Goal: Check status

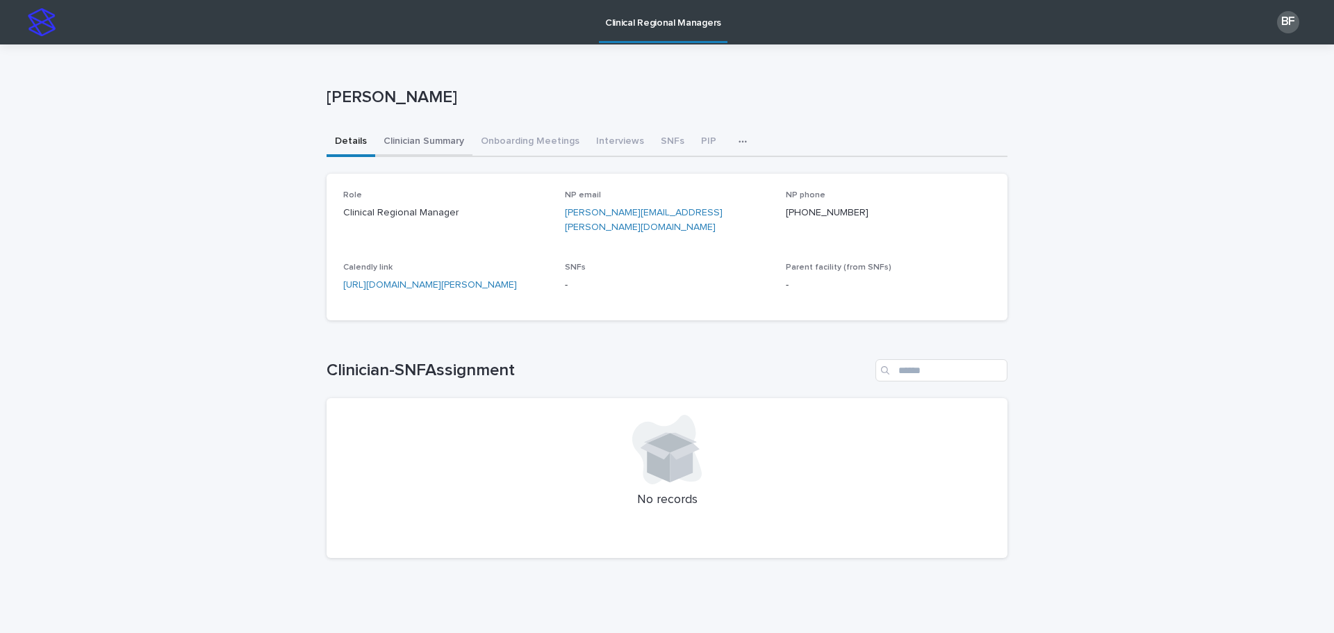
click at [438, 139] on button "Clinician Summary" at bounding box center [423, 142] width 97 height 29
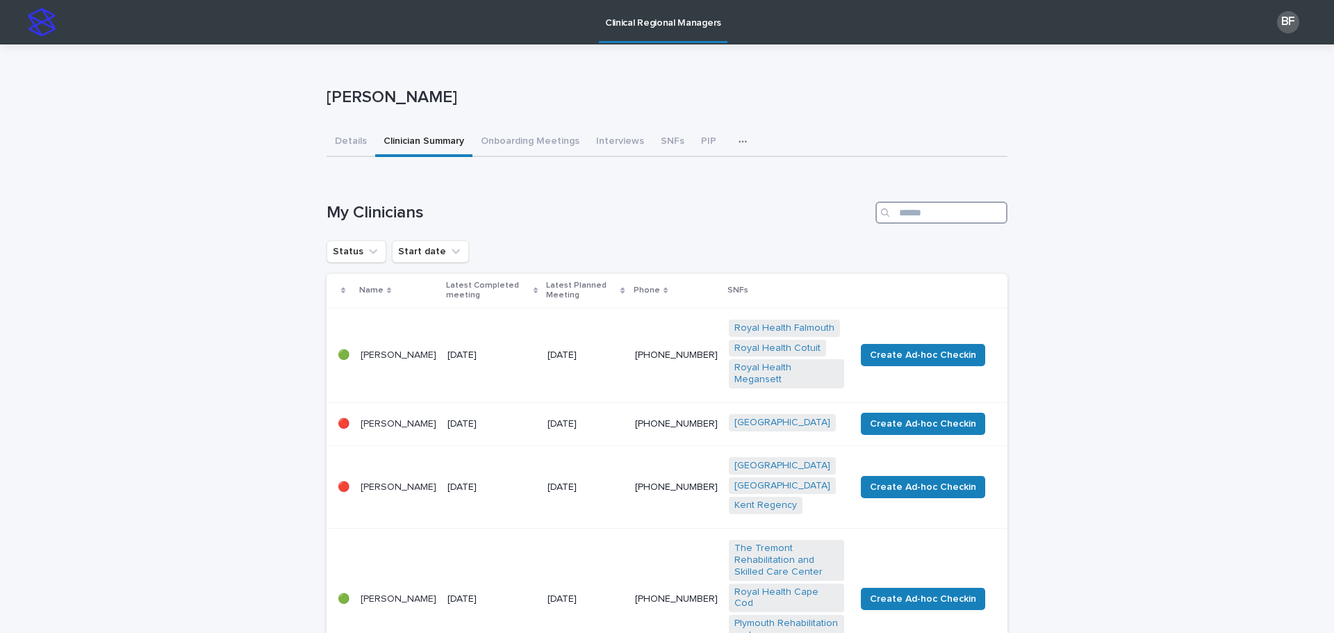
click at [903, 214] on input "Search" at bounding box center [941, 212] width 132 height 22
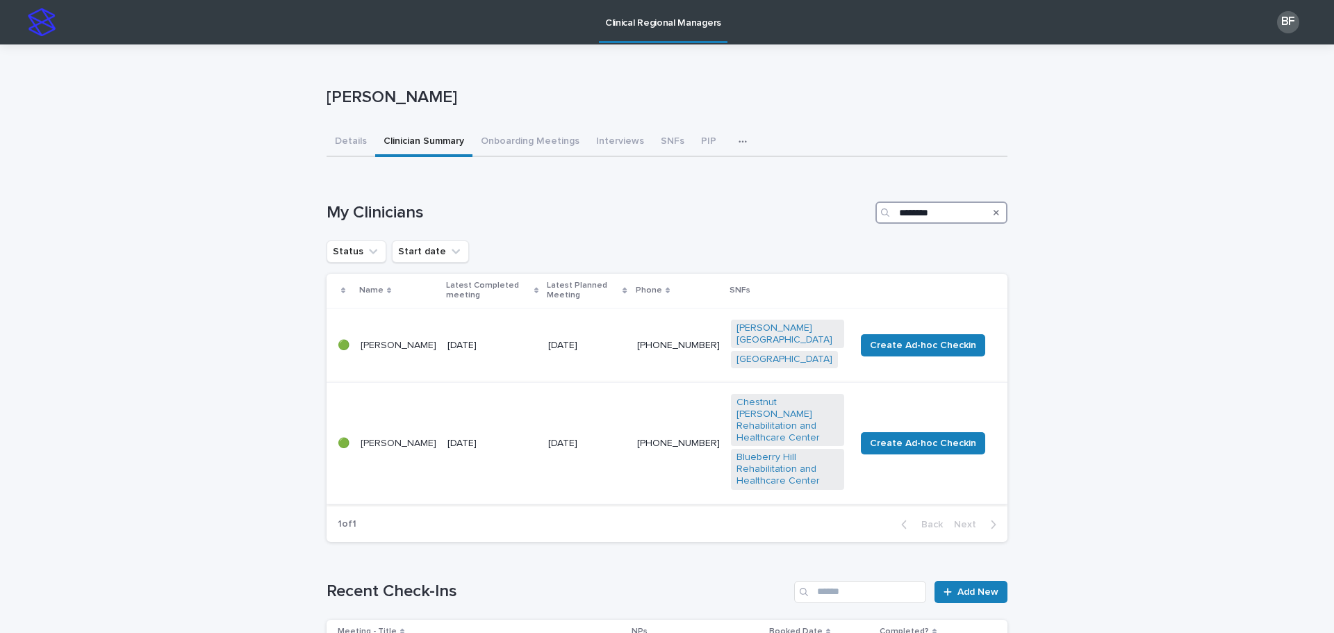
type input "********"
click at [493, 433] on div "[DATE]" at bounding box center [492, 443] width 90 height 23
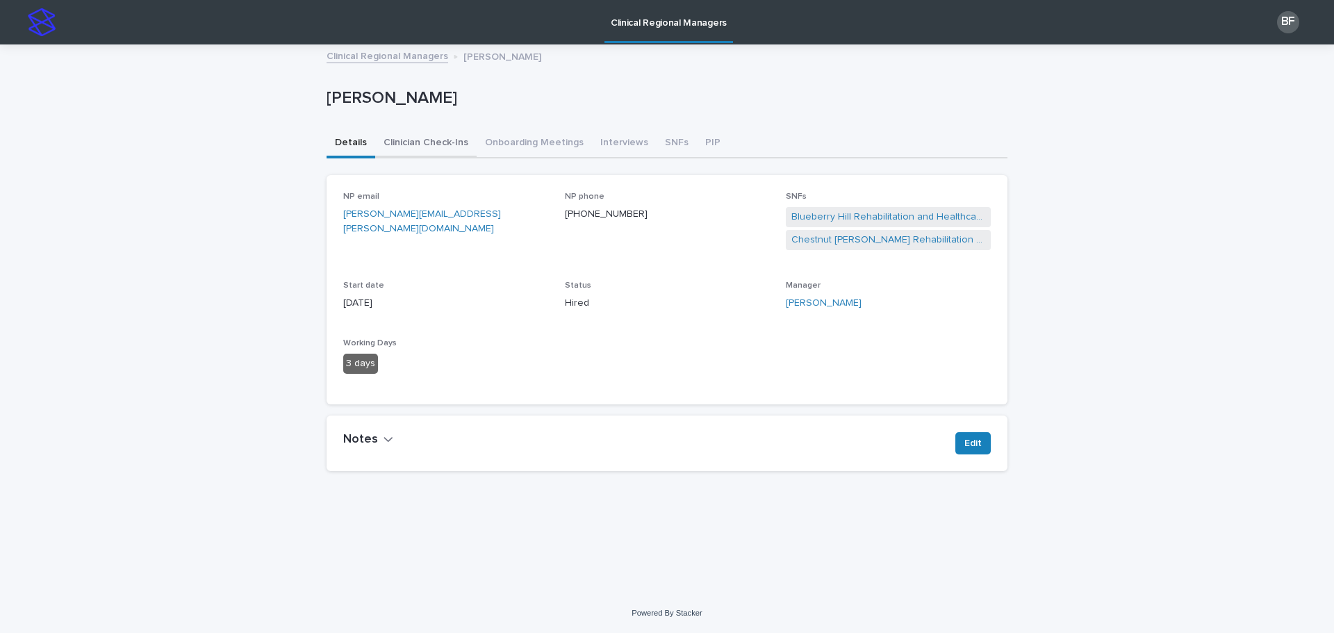
click at [421, 142] on button "Clinician Check-Ins" at bounding box center [425, 143] width 101 height 29
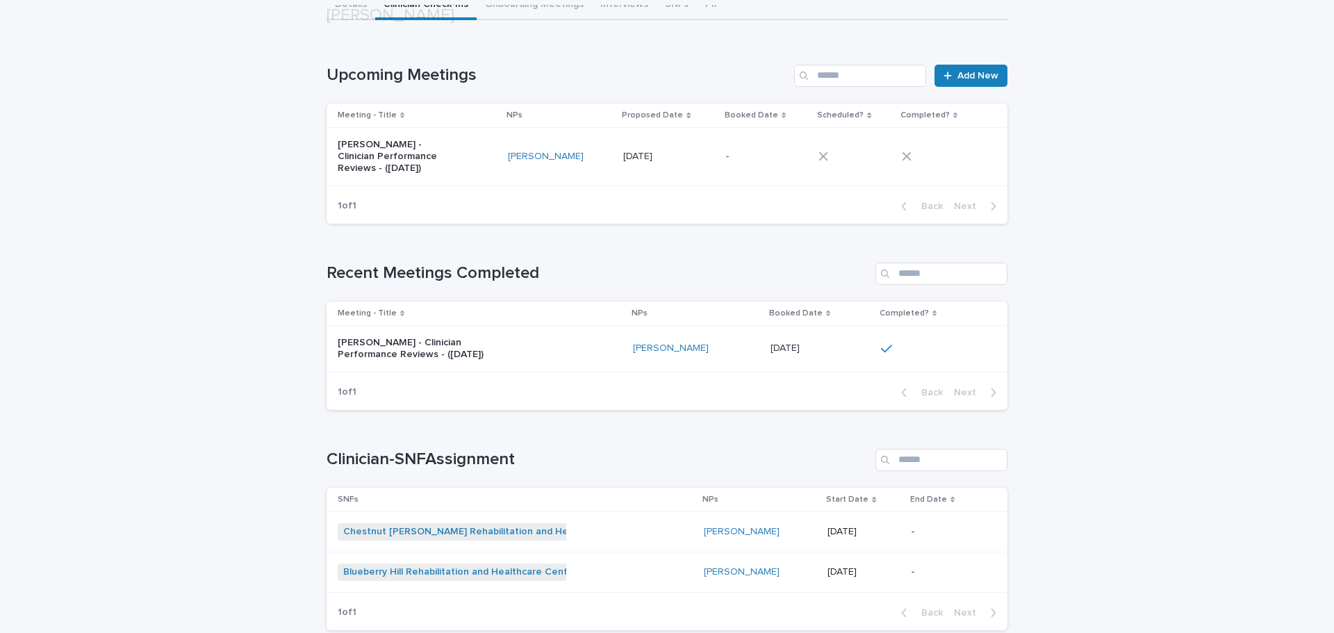
scroll to position [139, 0]
click at [572, 348] on div "[PERSON_NAME] - Clinician Performance Reviews - ([DATE])" at bounding box center [480, 348] width 284 height 35
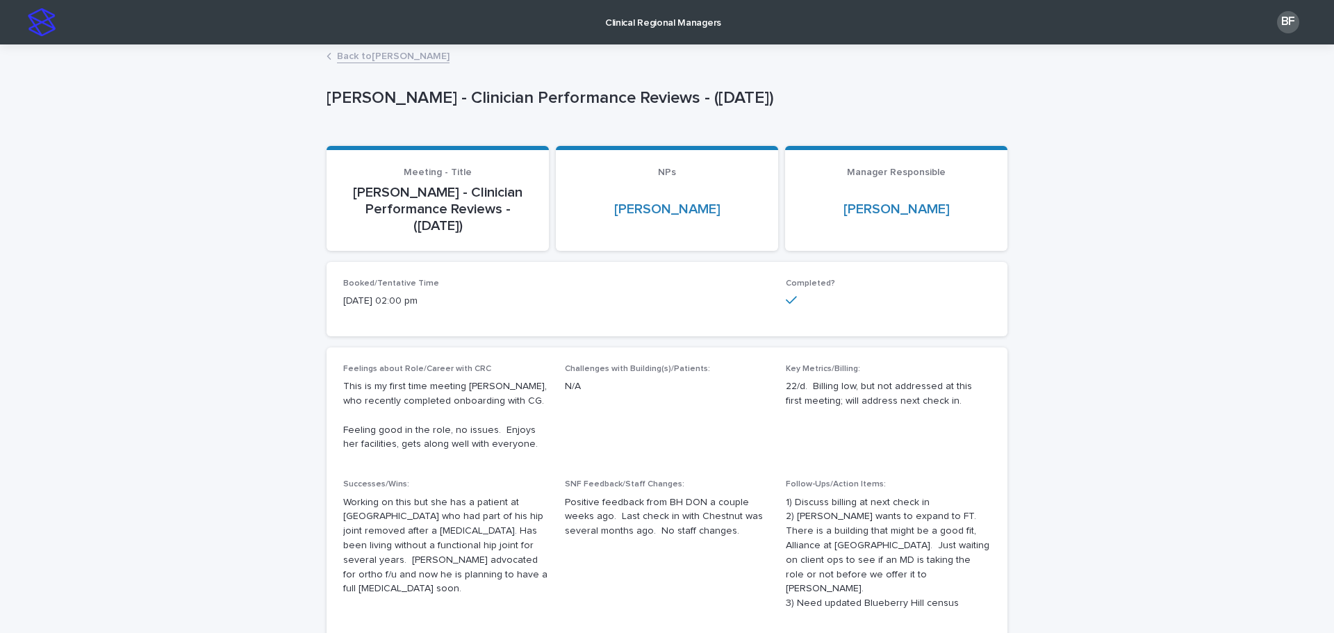
click at [379, 42] on div "Clinical Regional Managers" at bounding box center [658, 22] width 1191 height 44
click at [377, 53] on link "Back to [PERSON_NAME]" at bounding box center [393, 55] width 113 height 16
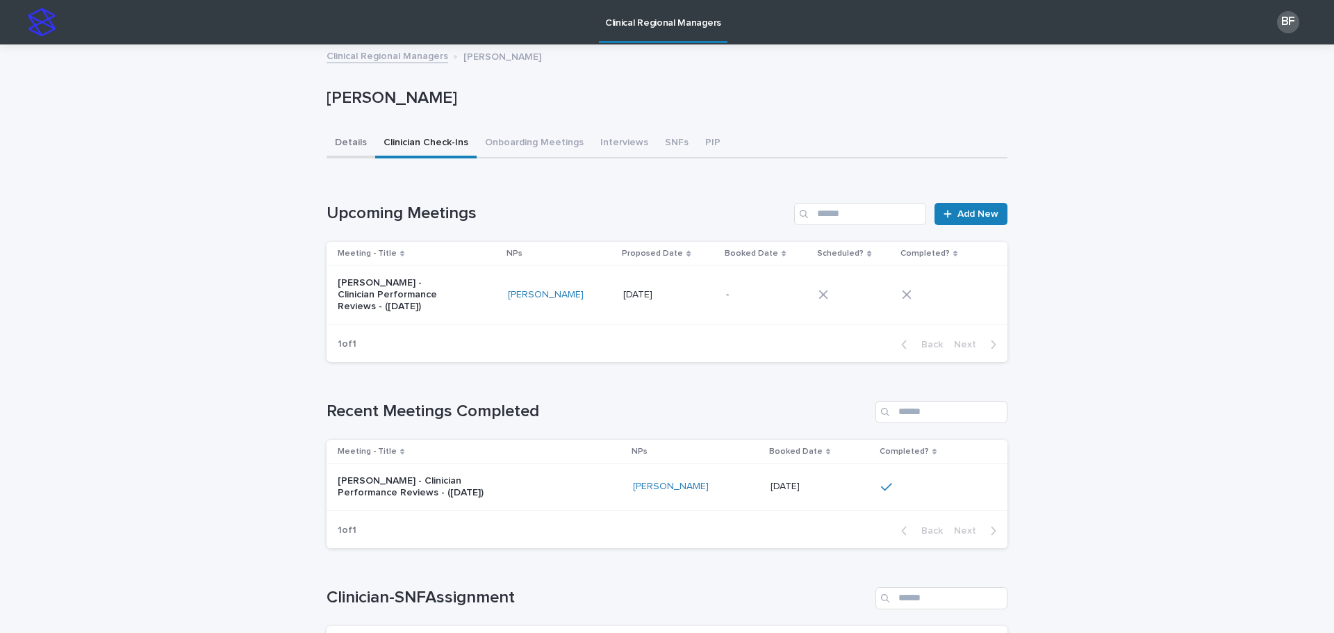
click at [345, 145] on button "Details" at bounding box center [350, 143] width 49 height 29
